Goal: Register for event/course

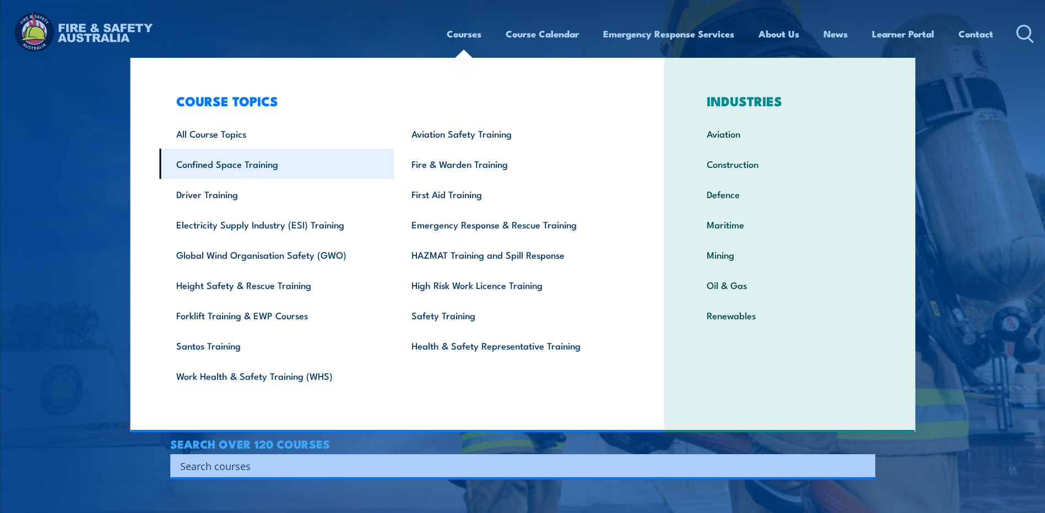
click at [199, 162] on link "Confined Space Training" at bounding box center [276, 164] width 235 height 30
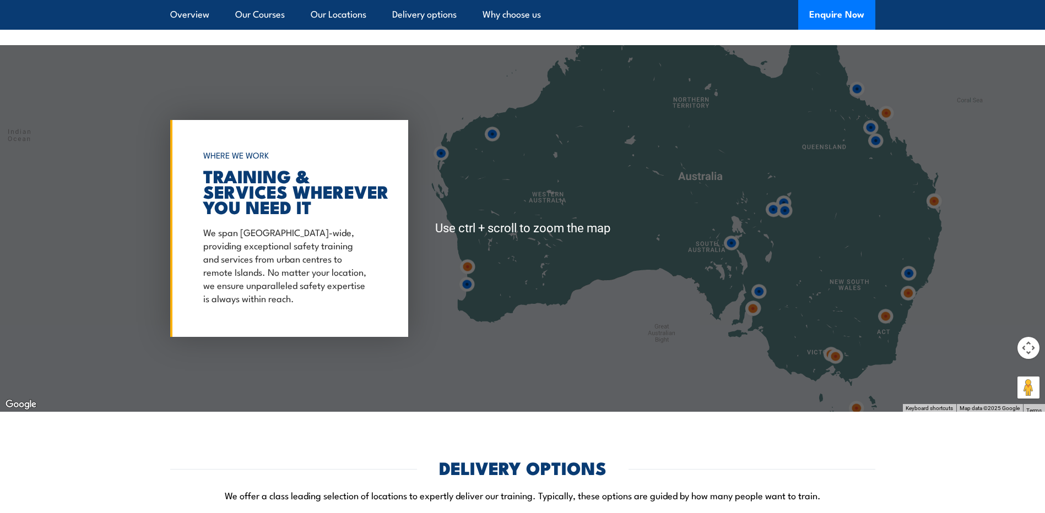
scroll to position [1652, 0]
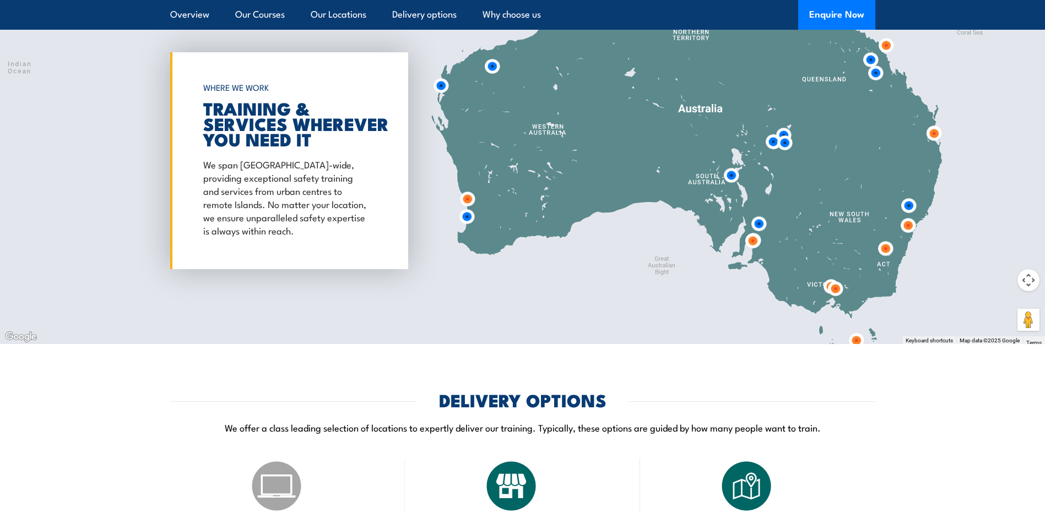
click at [468, 218] on img at bounding box center [467, 217] width 20 height 20
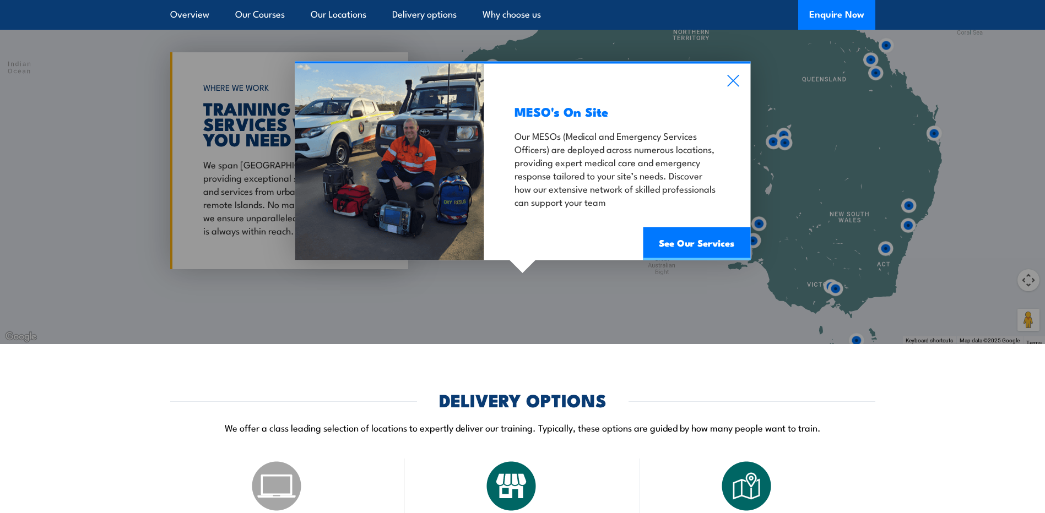
click at [717, 85] on div "MESO's On Site Our MESOs (Medical and Emergency Services Officers) are deployed…" at bounding box center [617, 162] width 266 height 197
click at [726, 79] on div "MESO's On Site Our MESOs (Medical and Emergency Services Officers) are deployed…" at bounding box center [617, 162] width 266 height 197
click at [732, 79] on icon at bounding box center [732, 81] width 13 height 12
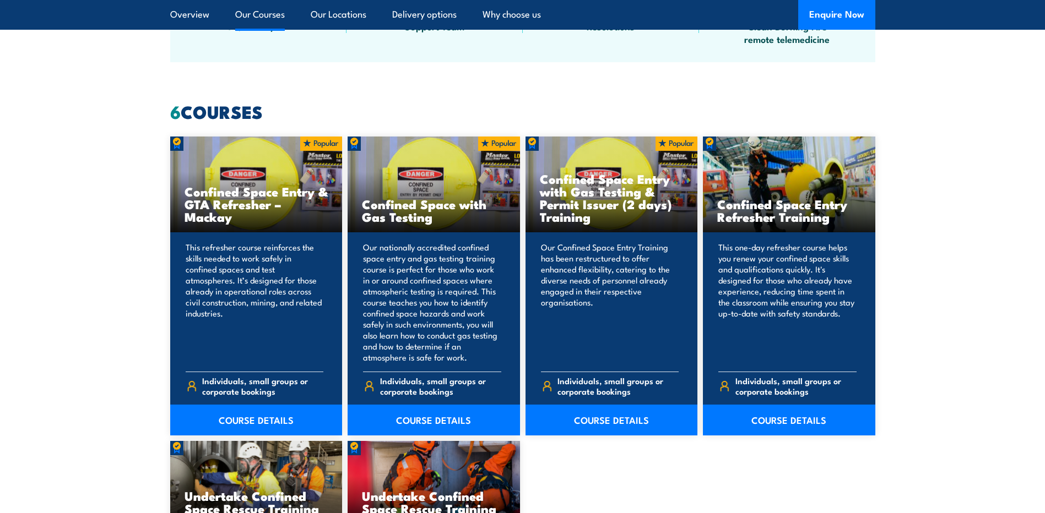
scroll to position [771, 0]
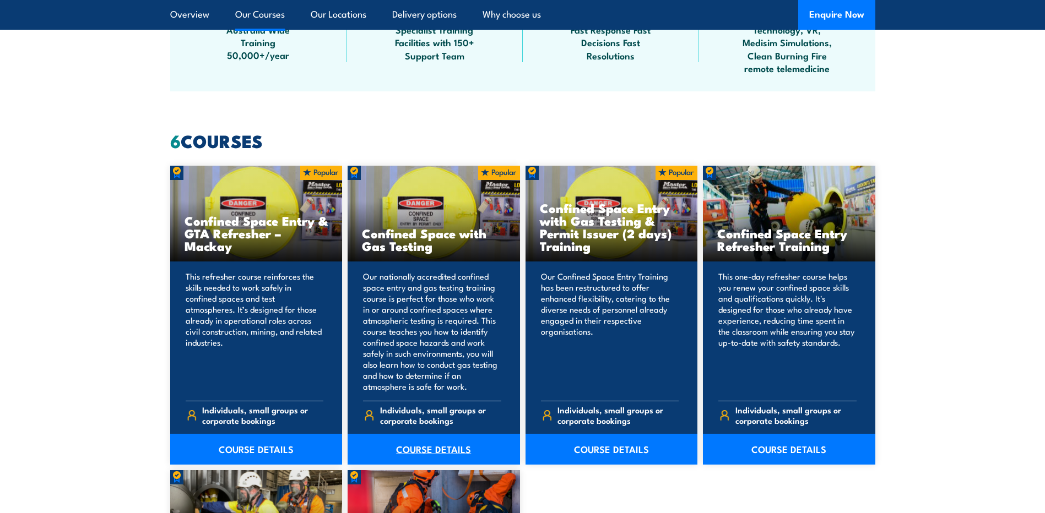
click at [403, 453] on link "COURSE DETAILS" at bounding box center [434, 449] width 172 height 31
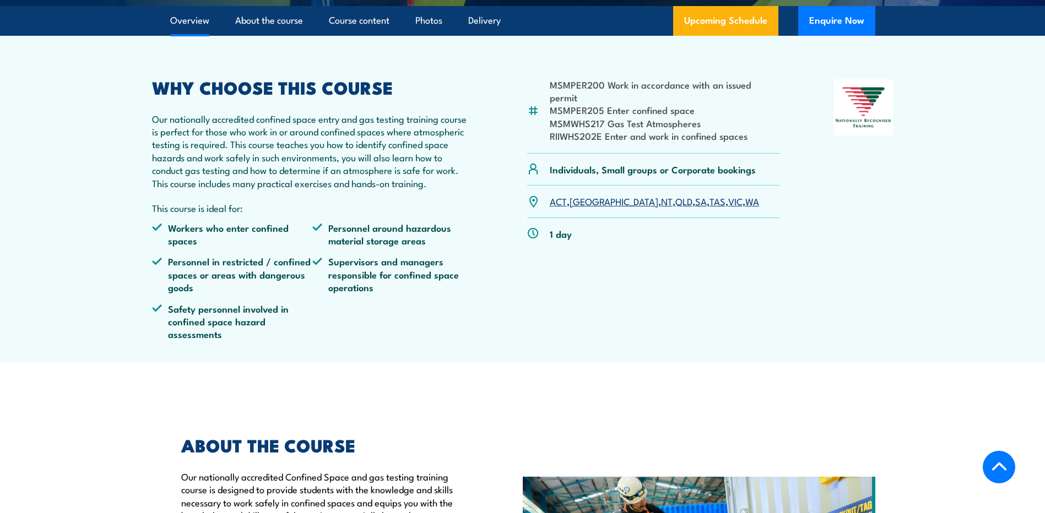
scroll to position [385, 0]
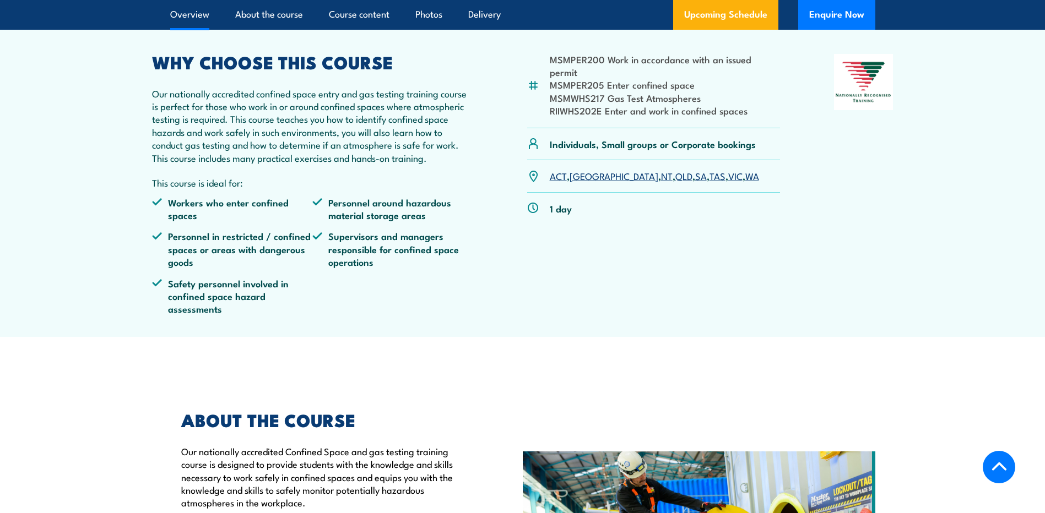
click at [745, 182] on link "WA" at bounding box center [752, 175] width 14 height 13
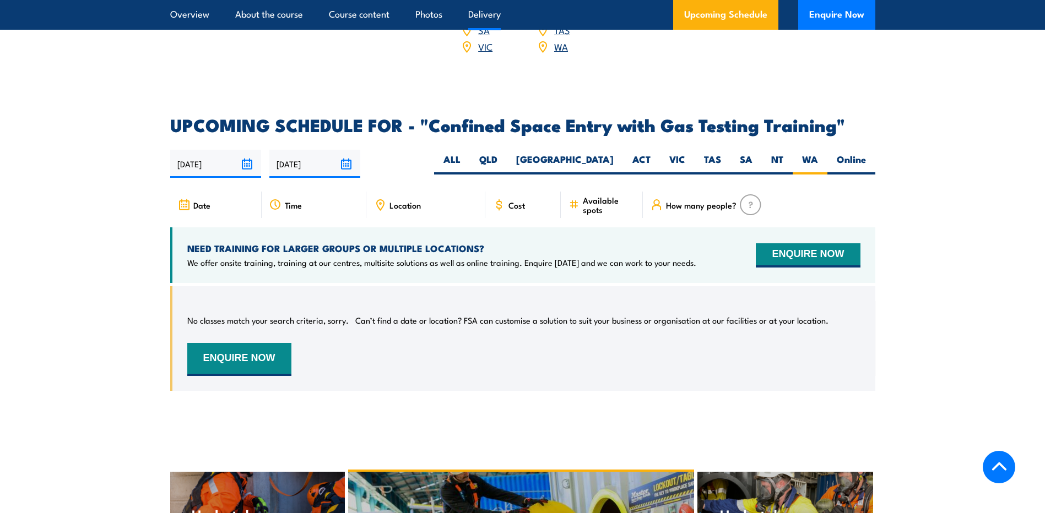
scroll to position [2035, 0]
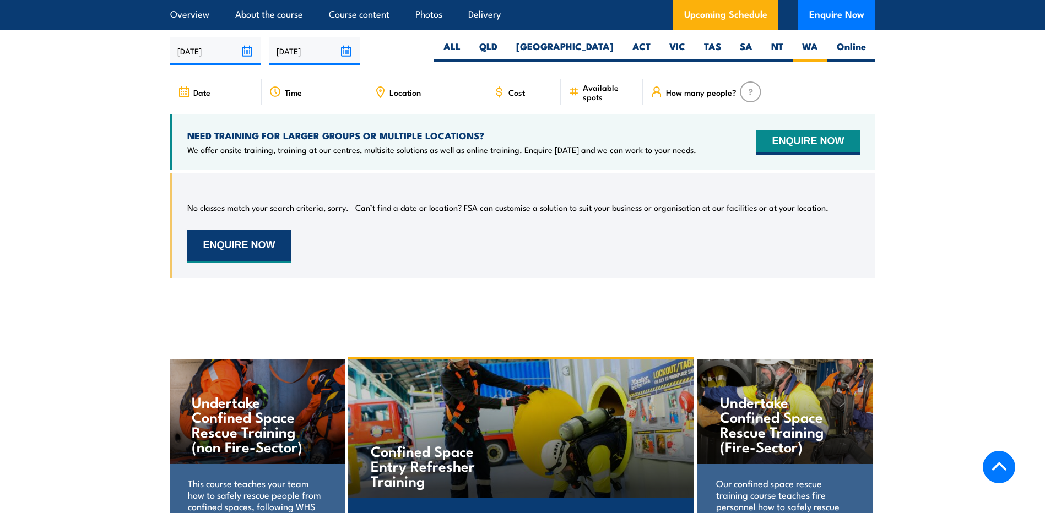
click at [262, 243] on button "ENQUIRE NOW" at bounding box center [239, 246] width 104 height 33
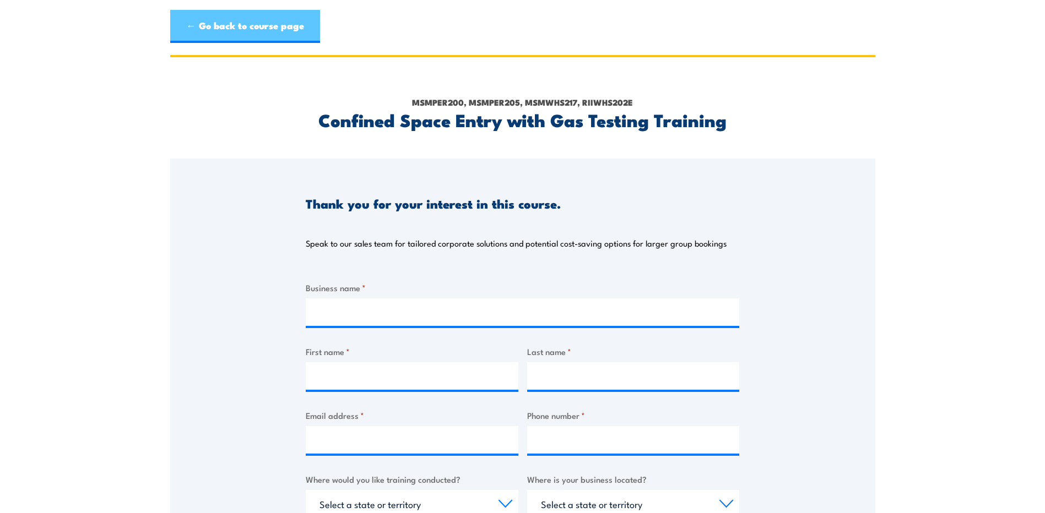
click at [188, 22] on link "← Go back to course page" at bounding box center [245, 26] width 150 height 33
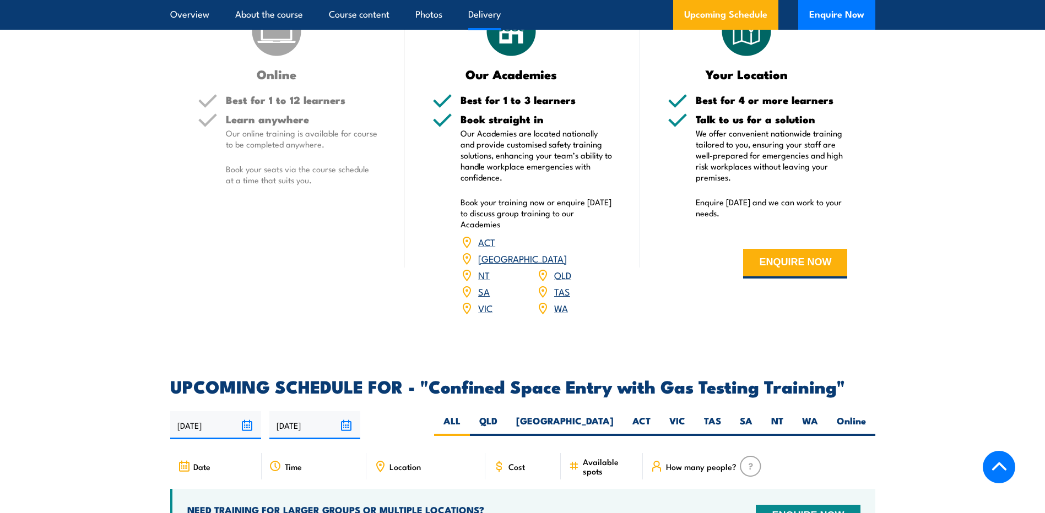
scroll to position [1485, 0]
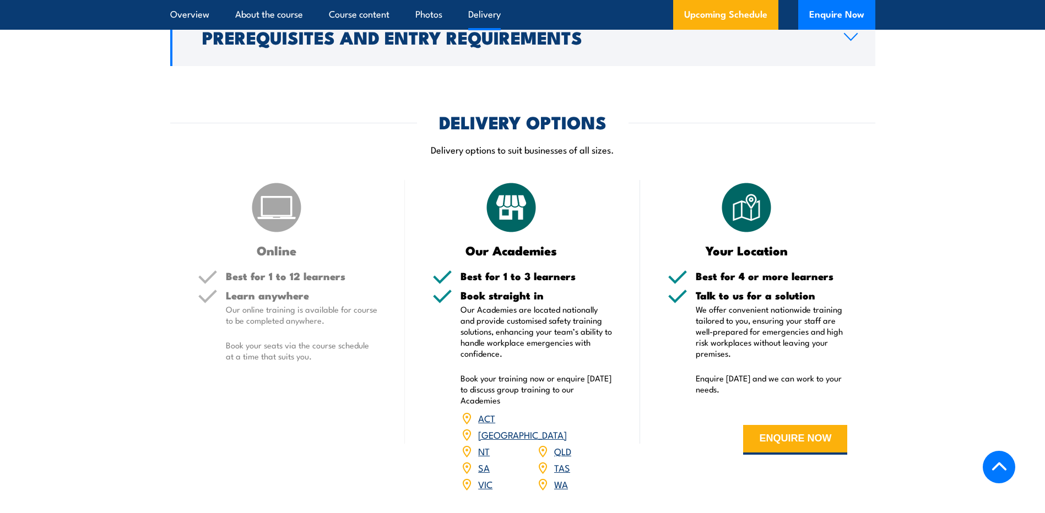
click at [562, 482] on link "WA" at bounding box center [561, 483] width 14 height 13
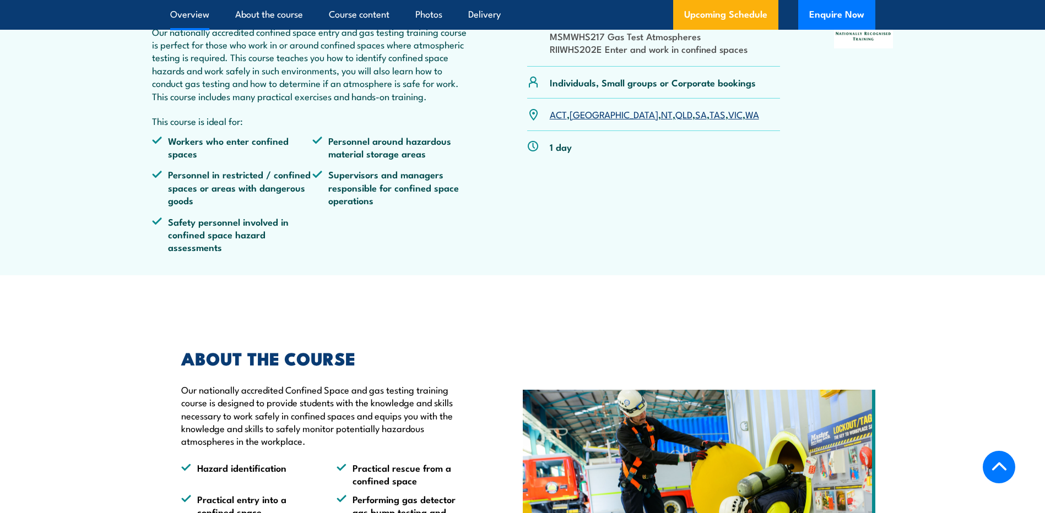
scroll to position [275, 0]
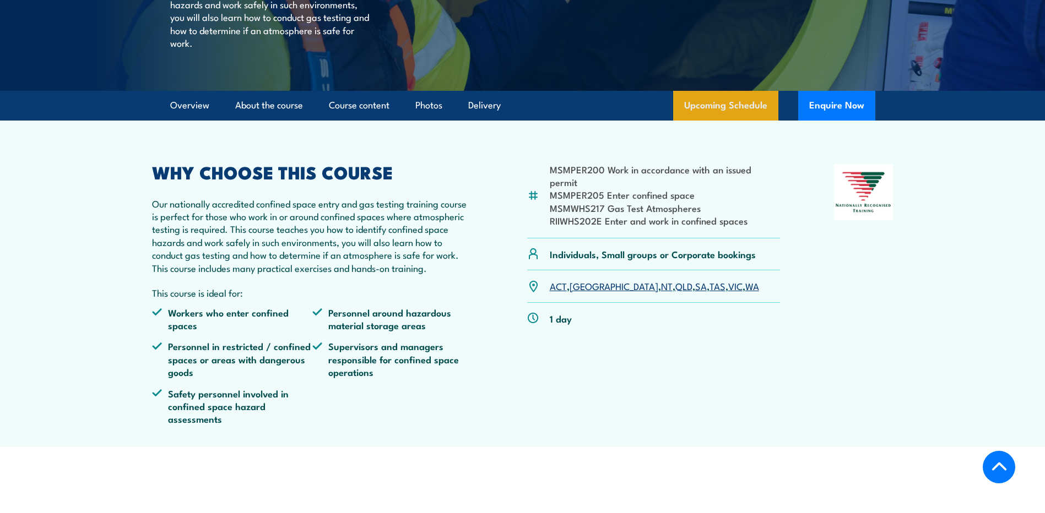
click at [741, 121] on link "Upcoming Schedule" at bounding box center [725, 106] width 105 height 30
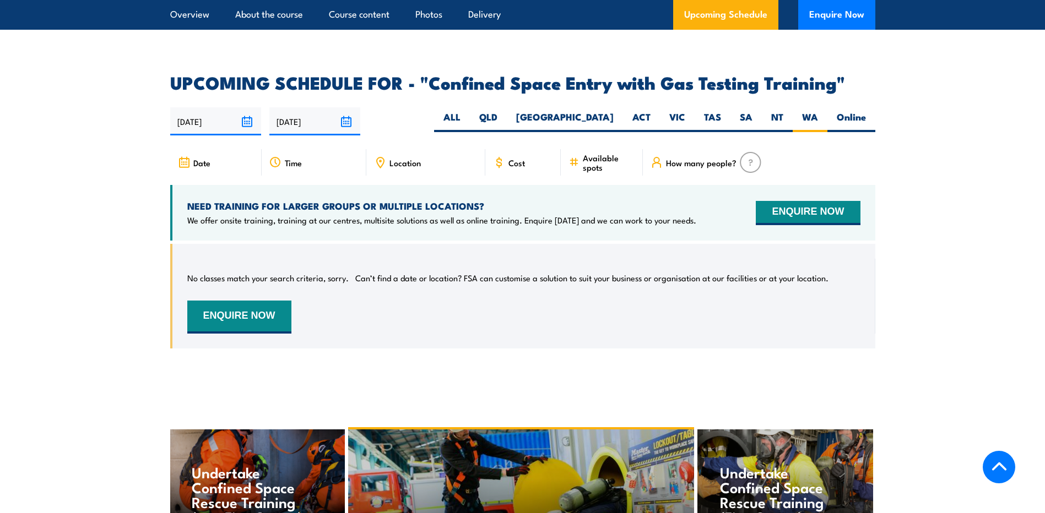
scroll to position [2035, 0]
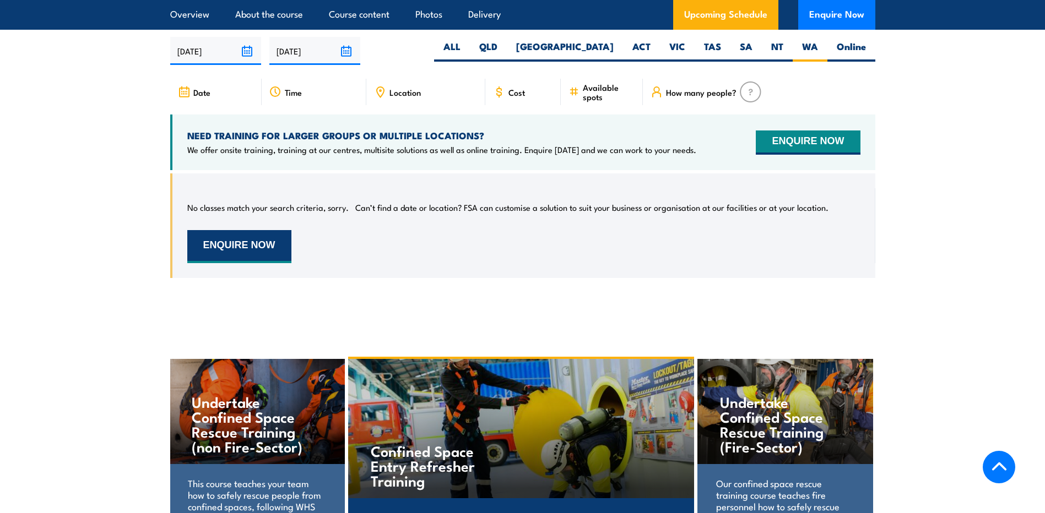
click at [251, 237] on button "ENQUIRE NOW" at bounding box center [239, 246] width 104 height 33
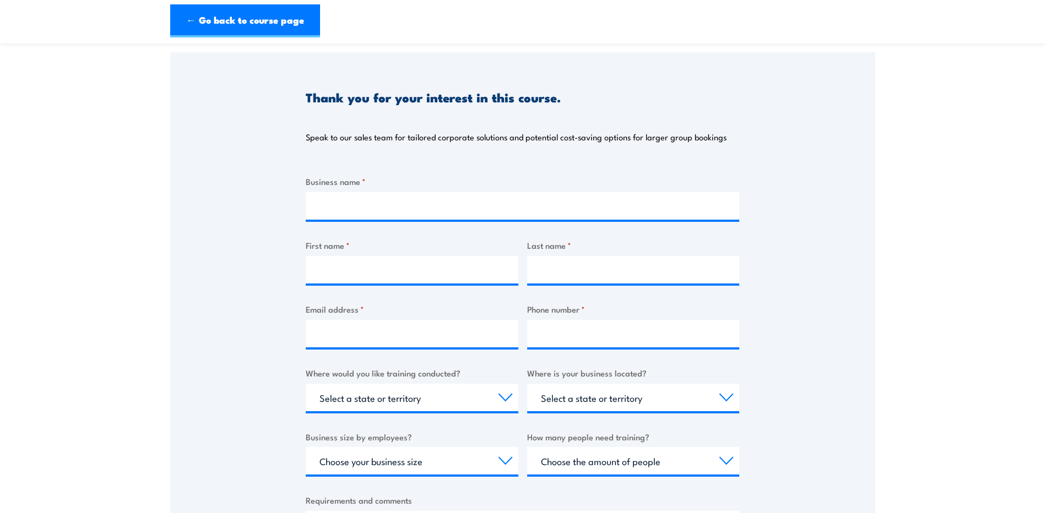
scroll to position [41, 0]
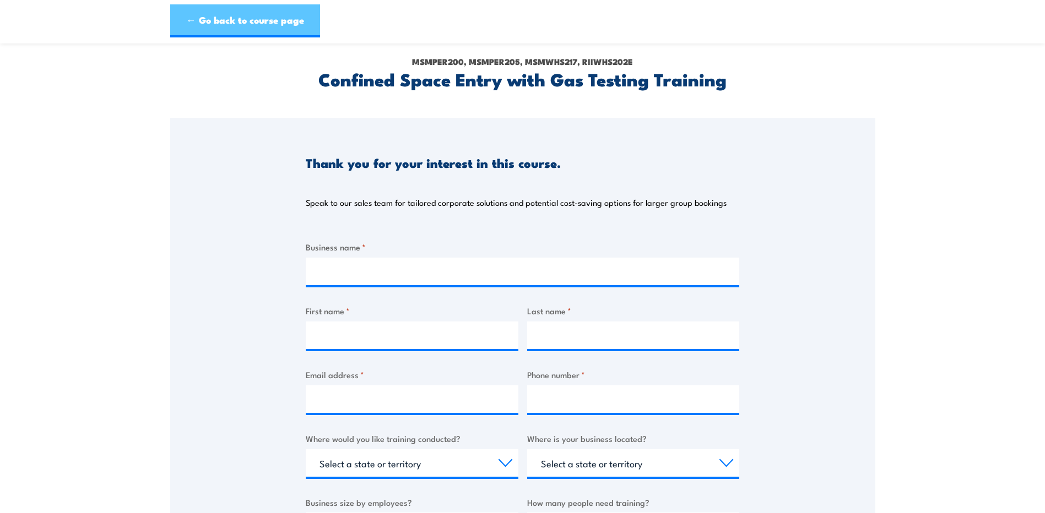
click at [254, 35] on link "← Go back to course page" at bounding box center [245, 20] width 150 height 33
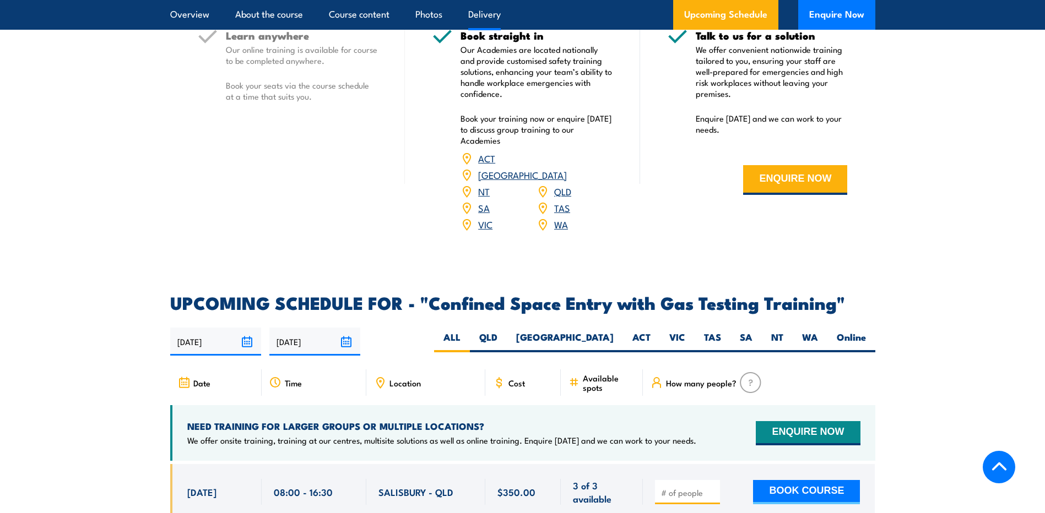
scroll to position [1705, 0]
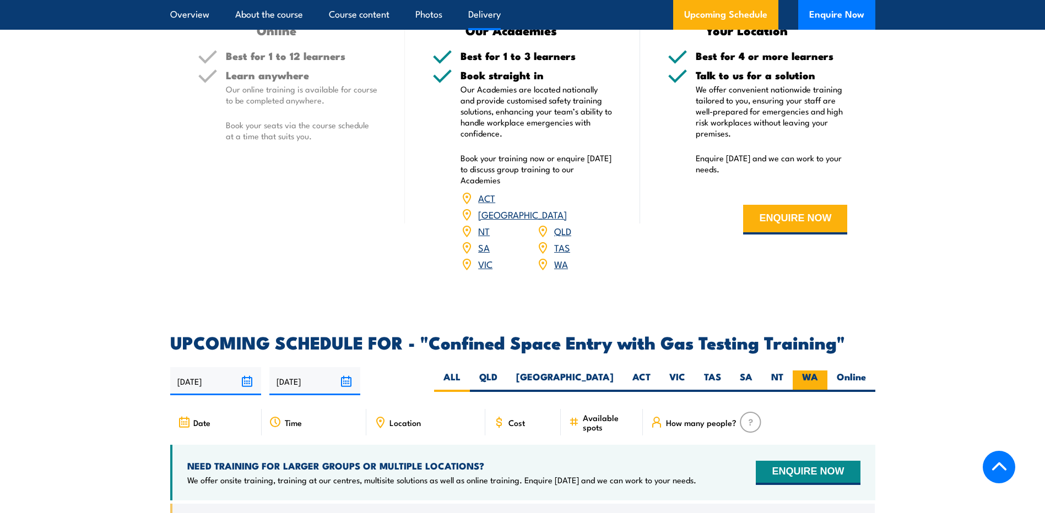
click at [806, 374] on label "WA" at bounding box center [809, 381] width 35 height 21
click at [818, 374] on input "WA" at bounding box center [821, 374] width 7 height 7
radio input "true"
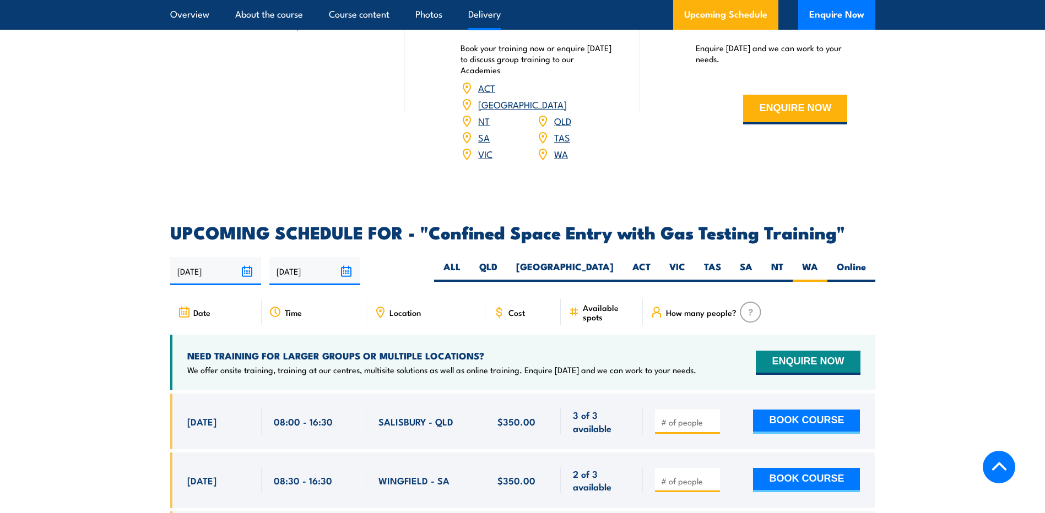
scroll to position [1816, 0]
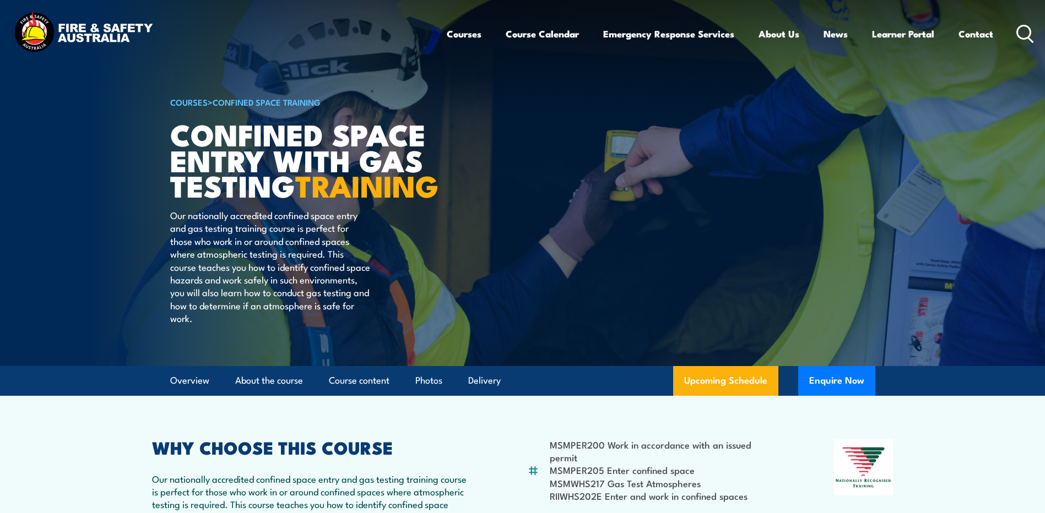
click at [1027, 35] on icon at bounding box center [1025, 34] width 18 height 18
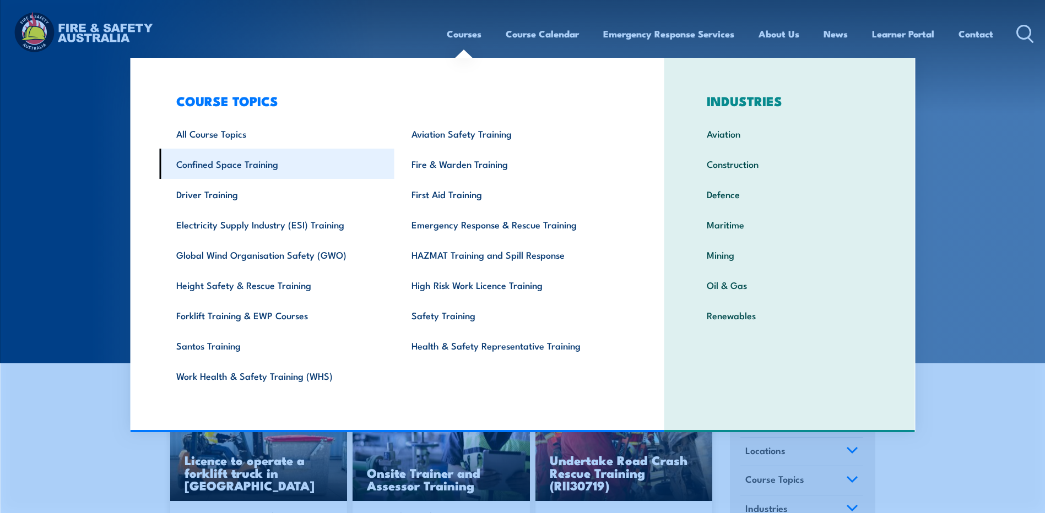
click at [214, 168] on link "Confined Space Training" at bounding box center [276, 164] width 235 height 30
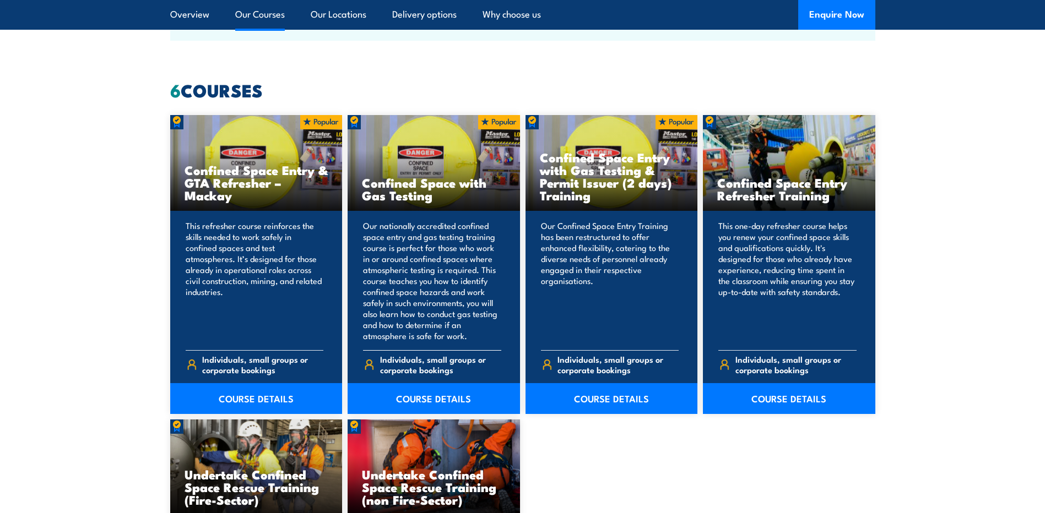
scroll to position [826, 0]
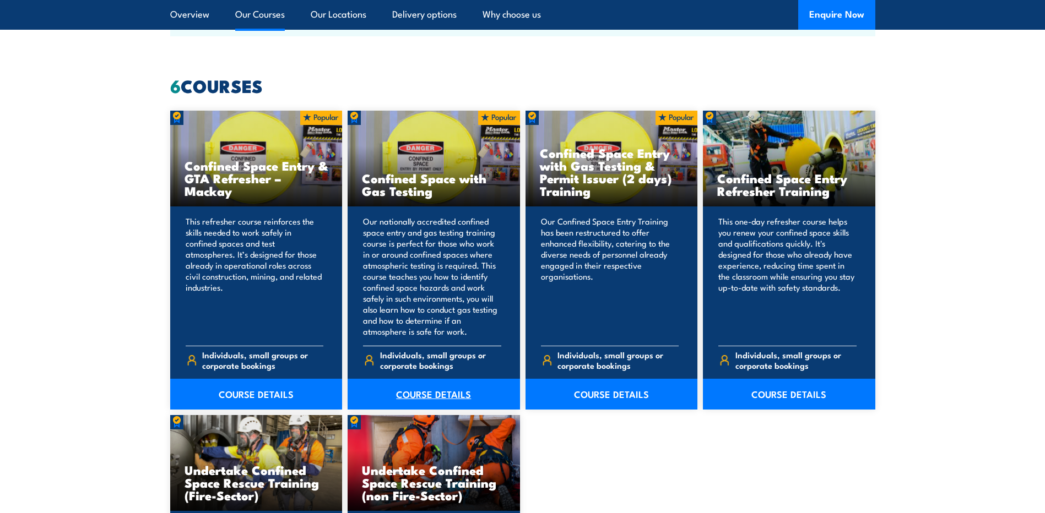
click at [413, 400] on link "COURSE DETAILS" at bounding box center [434, 394] width 172 height 31
click at [411, 395] on link "COURSE DETAILS" at bounding box center [434, 394] width 172 height 31
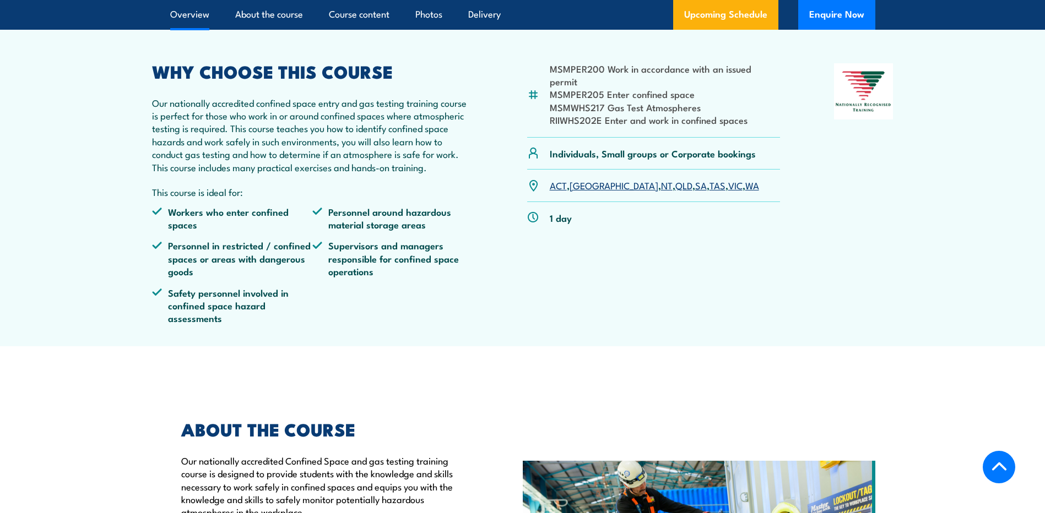
scroll to position [385, 0]
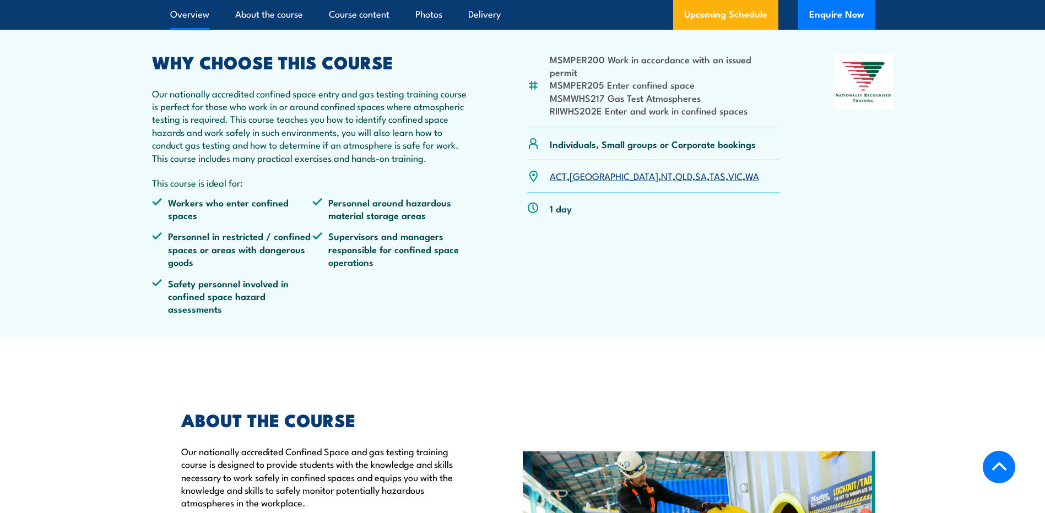
click at [745, 182] on link "WA" at bounding box center [752, 175] width 14 height 13
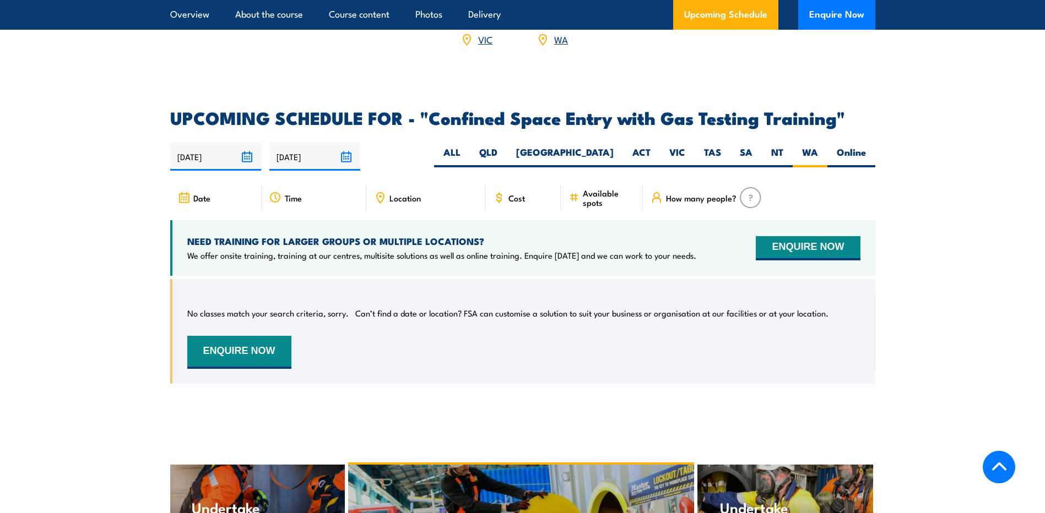
scroll to position [1925, 0]
